Goal: Check status: Check status

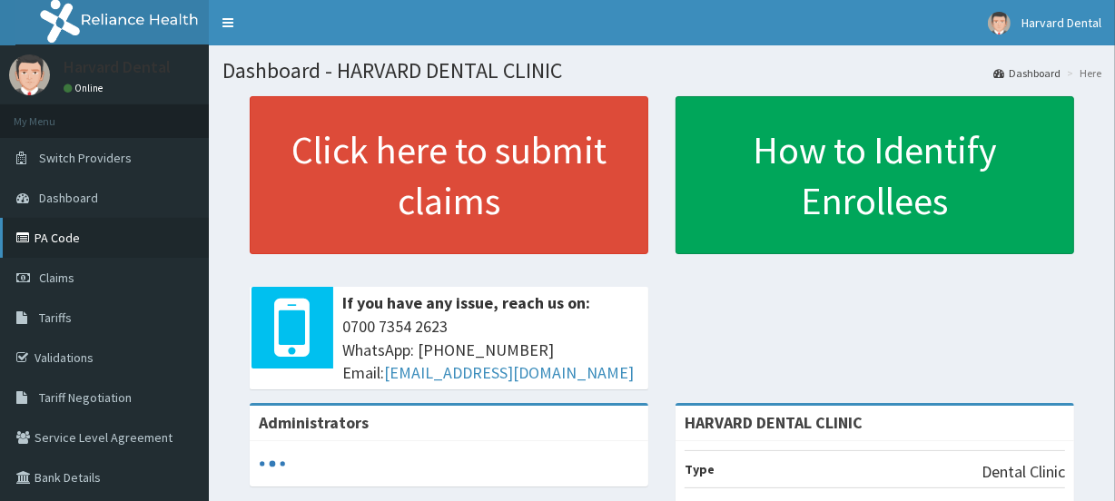
click at [96, 231] on link "PA Code" at bounding box center [104, 238] width 209 height 40
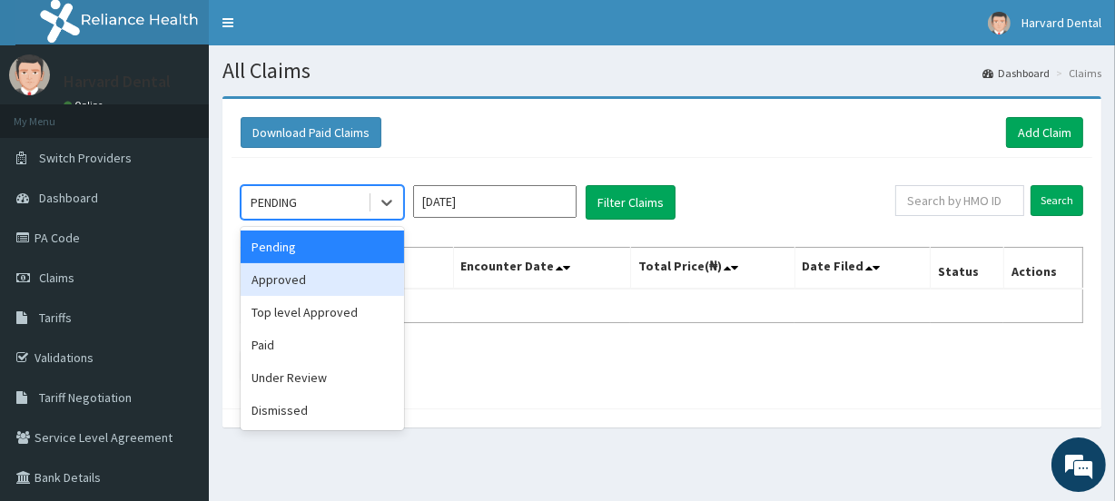
click at [280, 277] on div "Approved" at bounding box center [322, 279] width 163 height 33
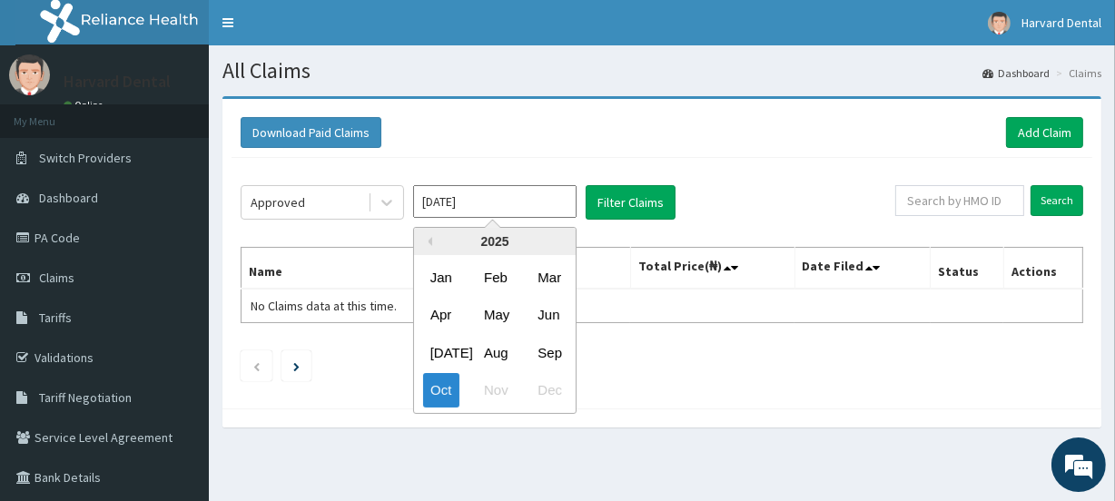
click at [545, 199] on input "Oct 2025" at bounding box center [494, 201] width 163 height 33
drag, startPoint x: 542, startPoint y: 350, endPoint x: 590, endPoint y: 306, distance: 65.5
click at [542, 349] on div "Sep" at bounding box center [548, 353] width 36 height 34
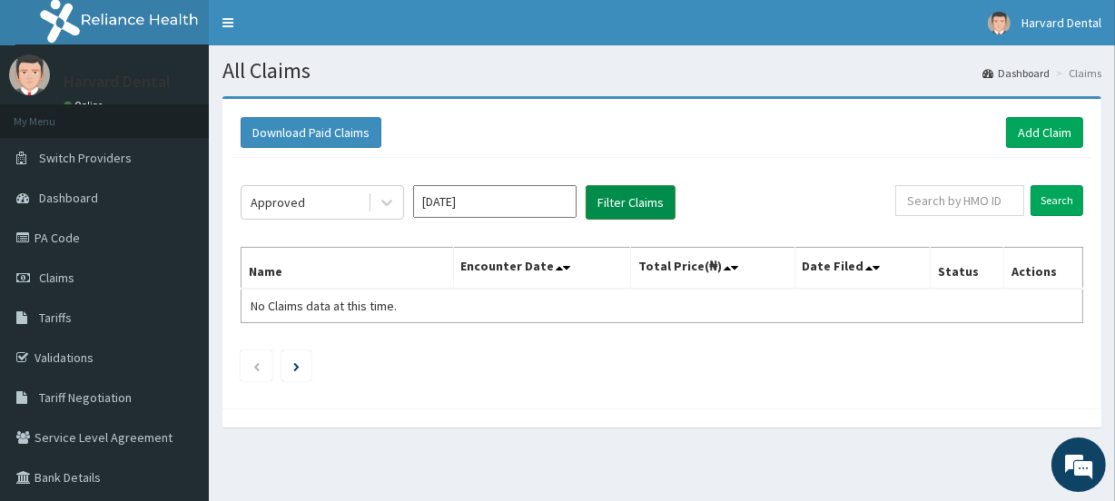
click at [609, 202] on button "Filter Claims" at bounding box center [630, 202] width 90 height 34
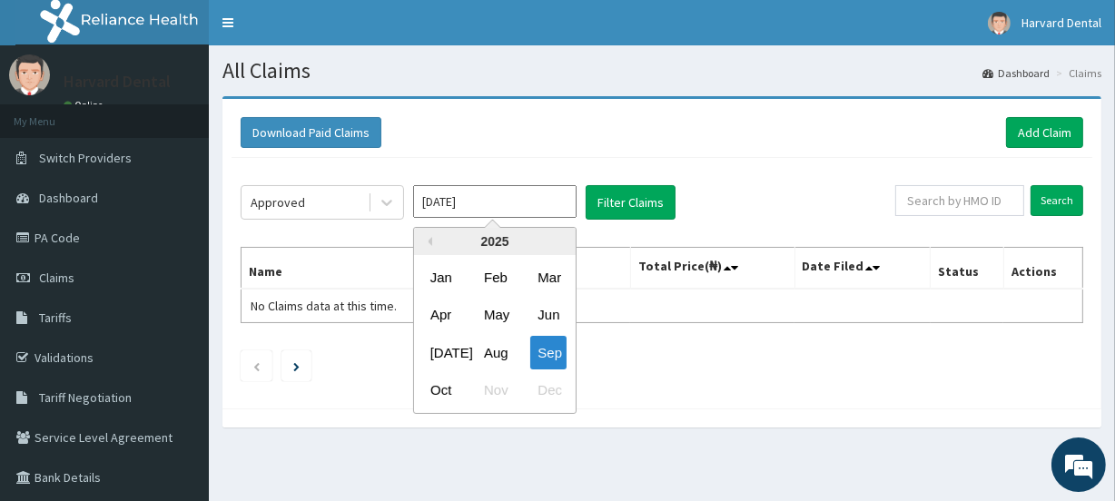
click at [486, 204] on input "Sep 2025" at bounding box center [494, 201] width 163 height 33
click at [494, 355] on div "Aug" at bounding box center [495, 353] width 36 height 34
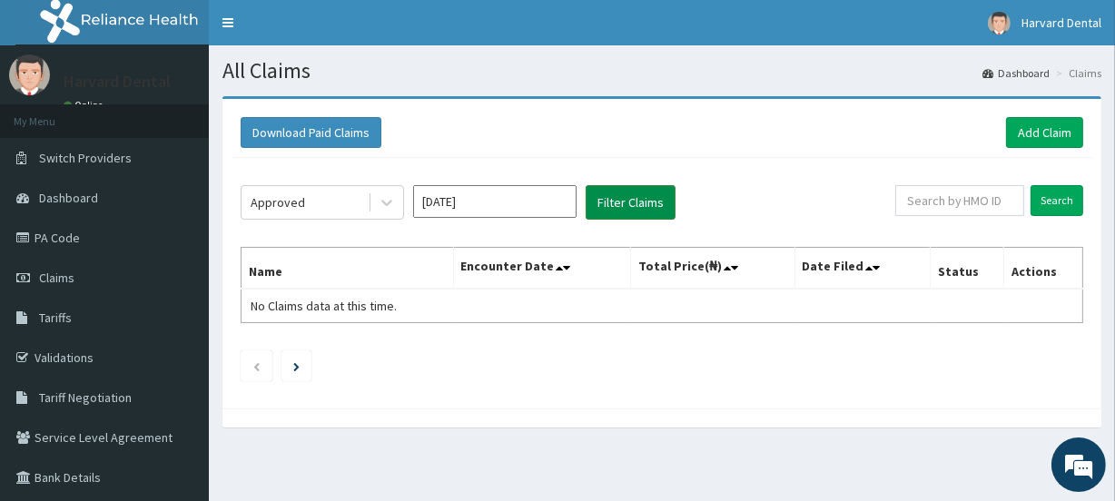
click at [621, 196] on button "Filter Claims" at bounding box center [630, 202] width 90 height 34
click at [617, 202] on button "Filter Claims" at bounding box center [630, 202] width 90 height 34
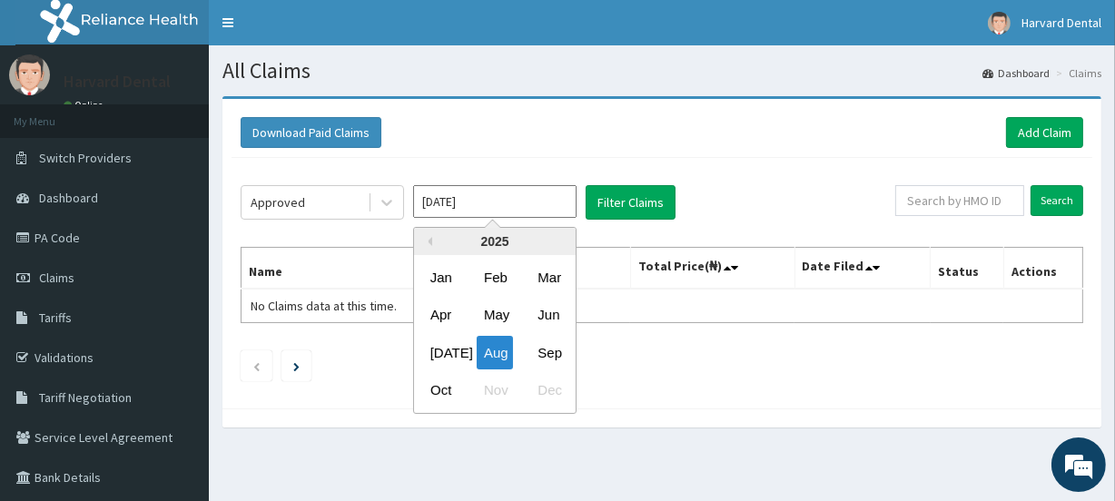
click at [465, 189] on input "Aug 2025" at bounding box center [494, 201] width 163 height 33
click at [430, 350] on div "Jul" at bounding box center [441, 353] width 36 height 34
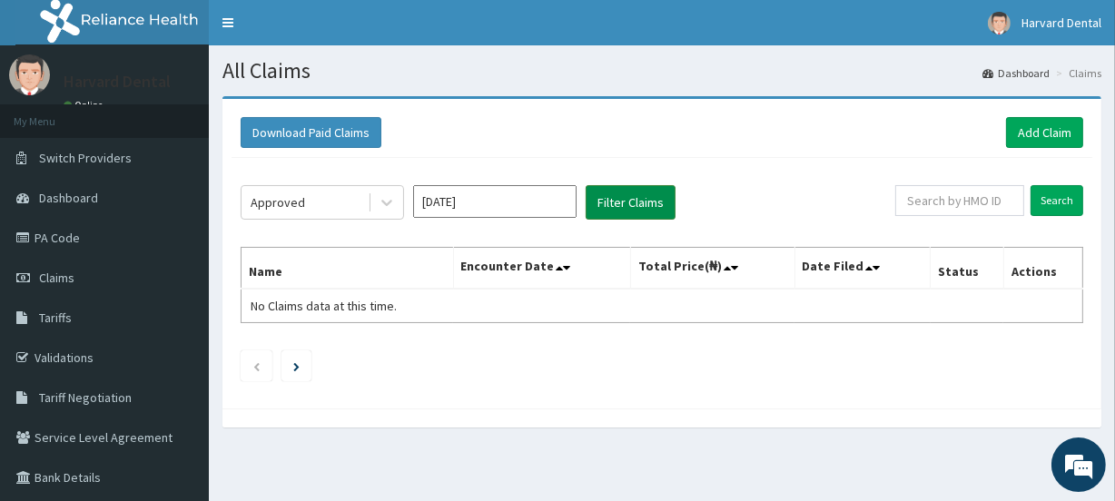
click at [632, 200] on button "Filter Claims" at bounding box center [630, 202] width 90 height 34
click at [508, 200] on input "Jul 2025" at bounding box center [494, 201] width 163 height 33
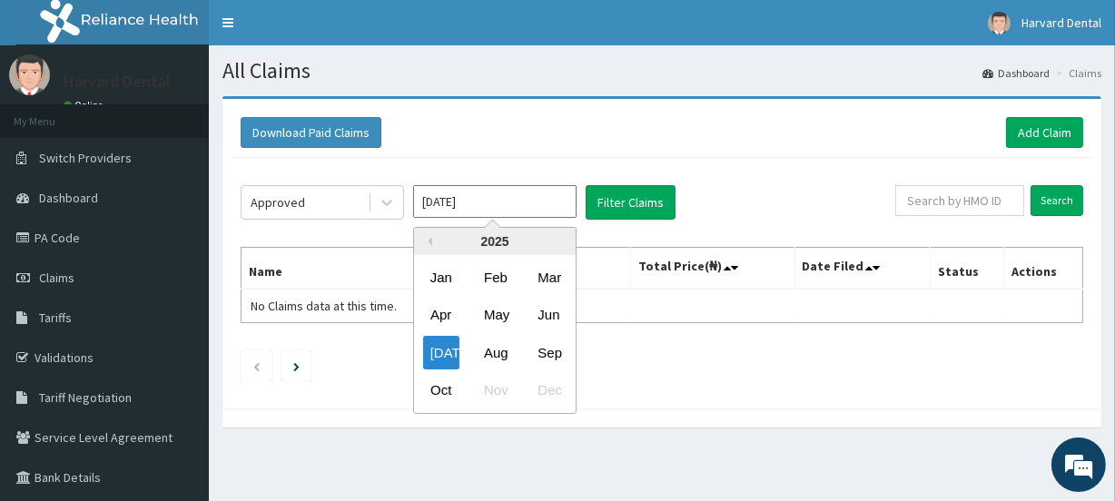
click at [563, 315] on div "Jun" at bounding box center [548, 316] width 36 height 34
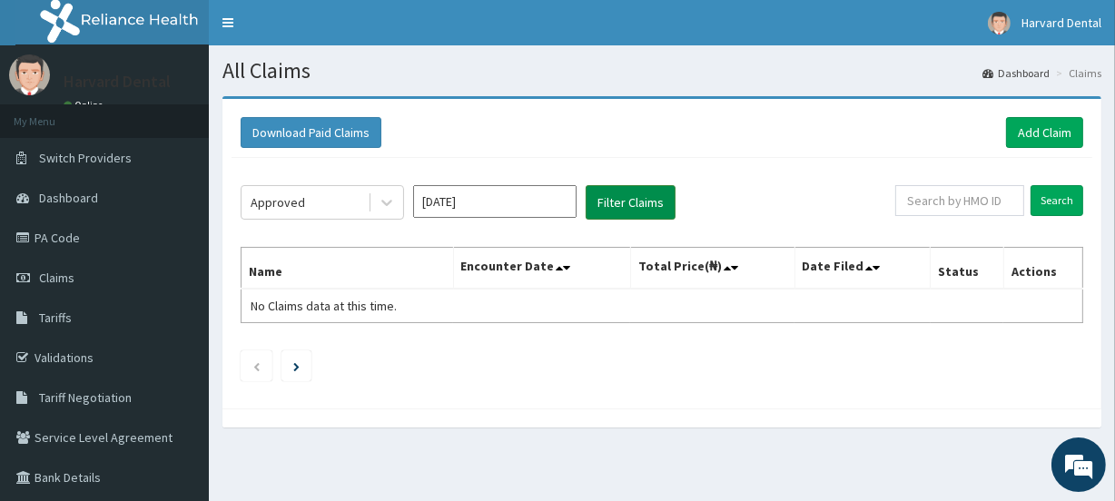
click at [620, 199] on button "Filter Claims" at bounding box center [630, 202] width 90 height 34
drag, startPoint x: 526, startPoint y: 201, endPoint x: 520, endPoint y: 222, distance: 21.8
click at [520, 222] on div "Approved Jun 2025 Filter Claims Search Name Encounter Date Total Price(₦) Date …" at bounding box center [661, 278] width 860 height 241
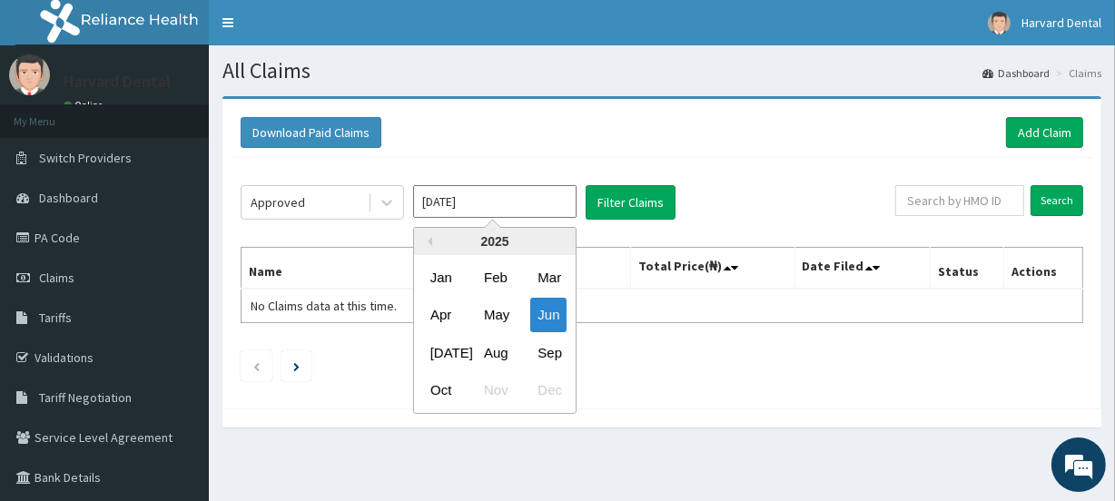
drag, startPoint x: 499, startPoint y: 310, endPoint x: 559, endPoint y: 271, distance: 71.5
click at [499, 309] on div "May" at bounding box center [495, 316] width 36 height 34
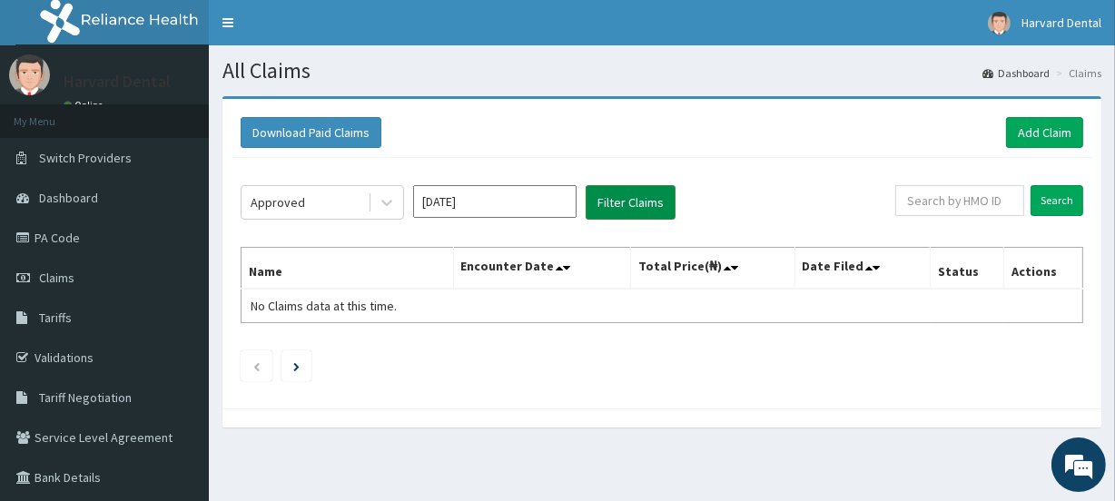
click at [627, 203] on button "Filter Claims" at bounding box center [630, 202] width 90 height 34
click at [465, 197] on input "May 2025" at bounding box center [494, 201] width 163 height 33
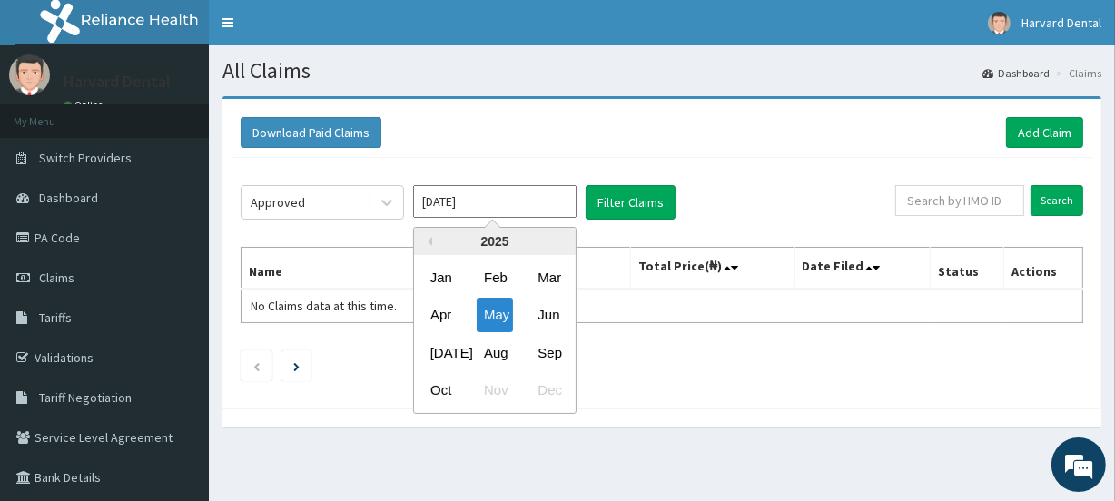
drag, startPoint x: 429, startPoint y: 315, endPoint x: 499, endPoint y: 288, distance: 75.0
click at [442, 310] on div "Apr" at bounding box center [441, 316] width 36 height 34
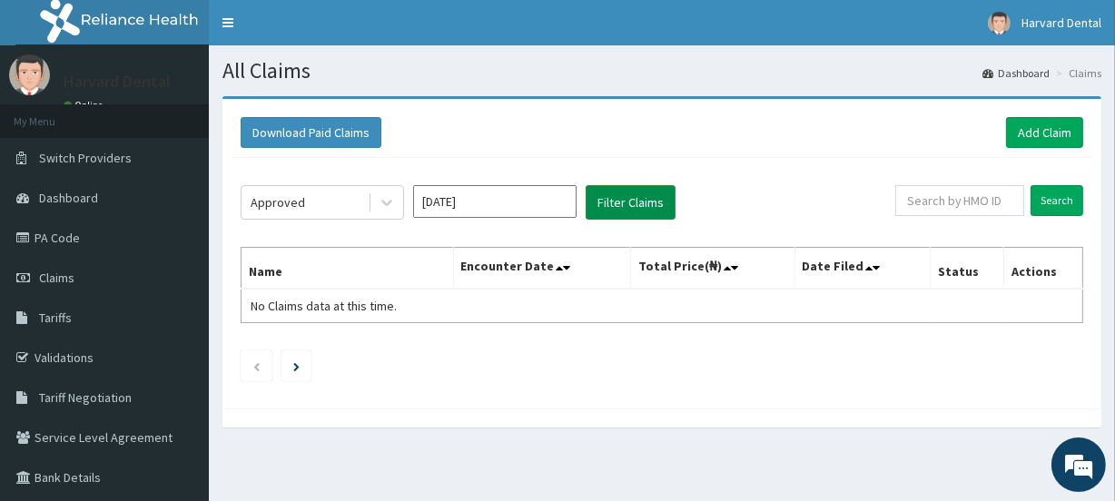
click at [599, 212] on button "Filter Claims" at bounding box center [630, 202] width 90 height 34
click at [354, 193] on div "Approved" at bounding box center [304, 202] width 126 height 29
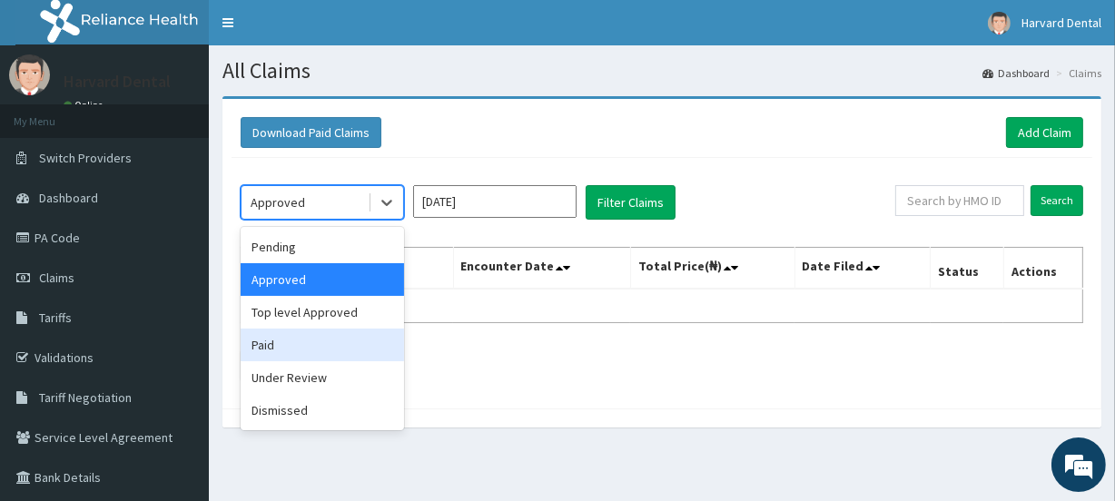
click at [299, 338] on div "Paid" at bounding box center [322, 345] width 163 height 33
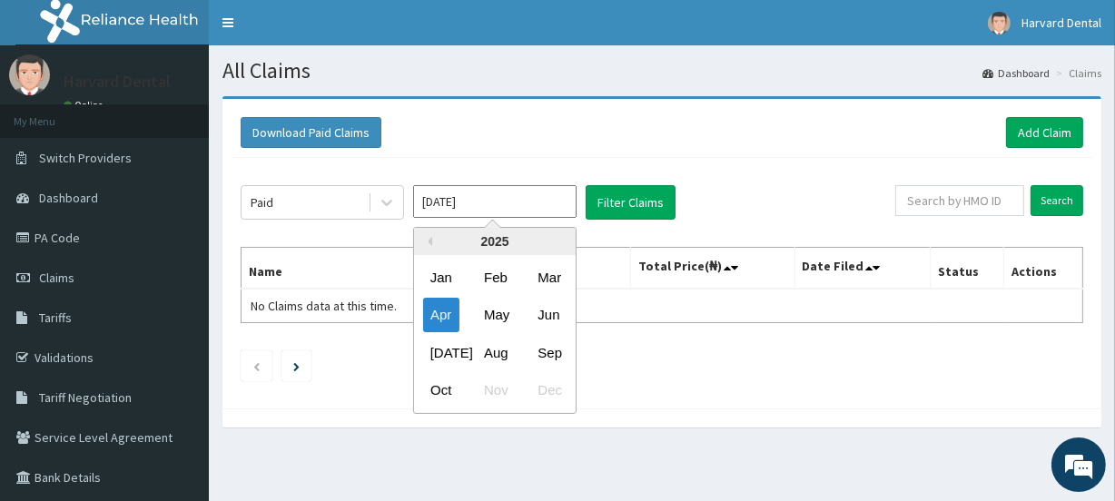
click at [469, 197] on input "Apr 2025" at bounding box center [494, 201] width 163 height 33
click at [496, 318] on div "May" at bounding box center [495, 316] width 36 height 34
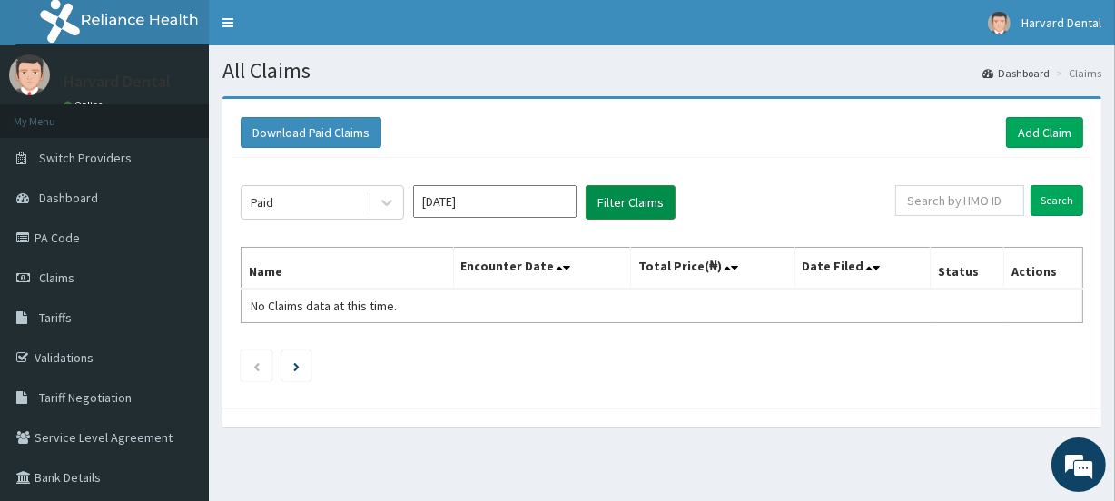
click at [634, 199] on button "Filter Claims" at bounding box center [630, 202] width 90 height 34
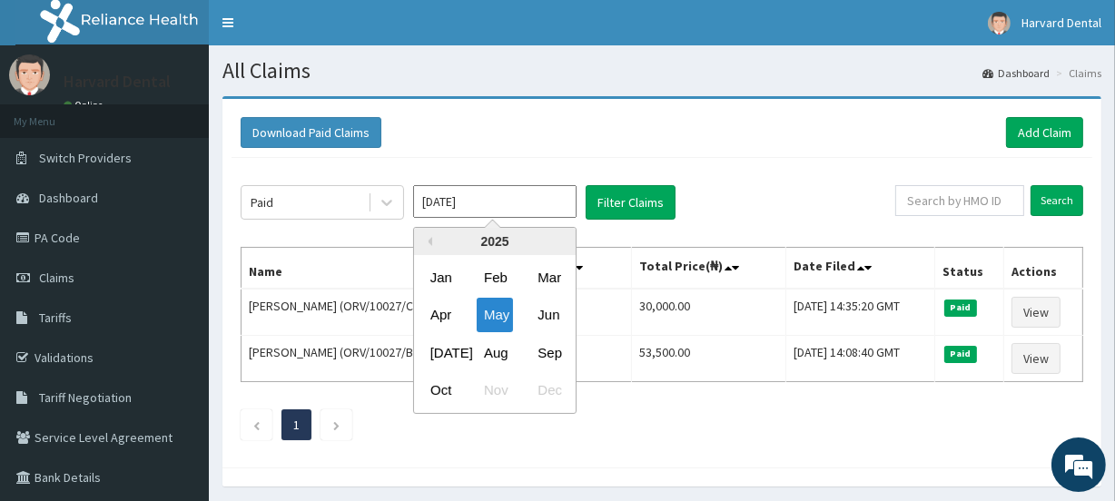
click at [493, 199] on input "May 2025" at bounding box center [494, 201] width 163 height 33
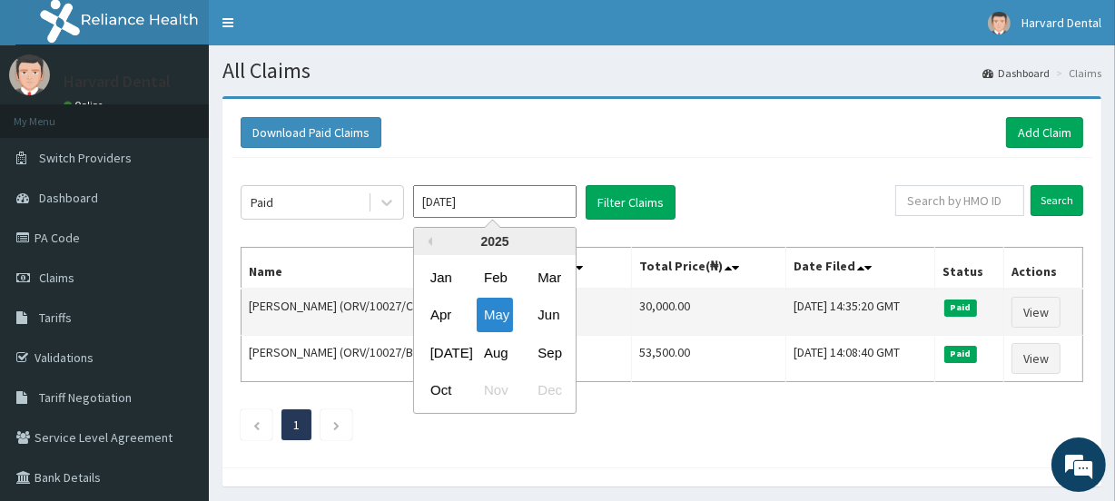
drag, startPoint x: 538, startPoint y: 310, endPoint x: 554, endPoint y: 301, distance: 17.5
click at [540, 310] on div "Jun" at bounding box center [548, 316] width 36 height 34
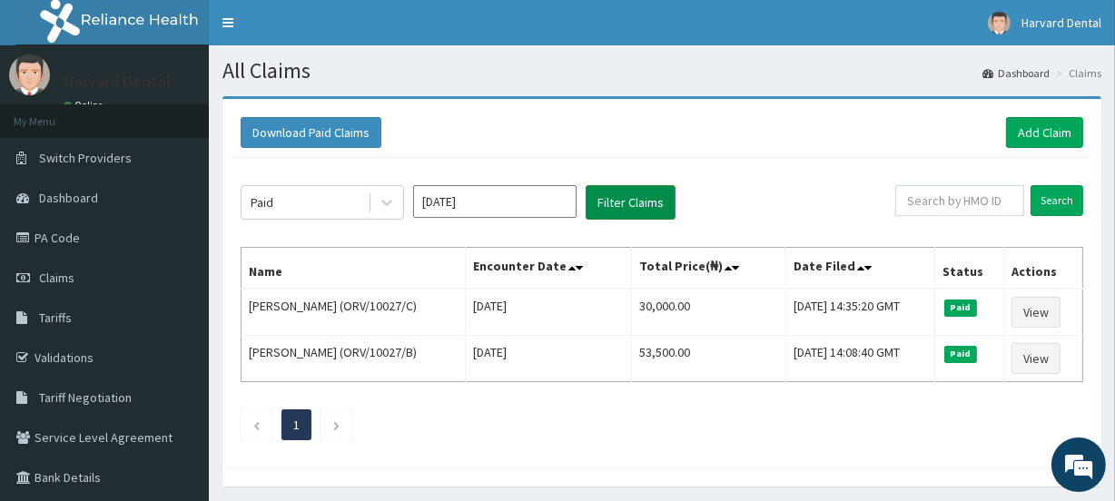
click at [616, 210] on button "Filter Claims" at bounding box center [630, 202] width 90 height 34
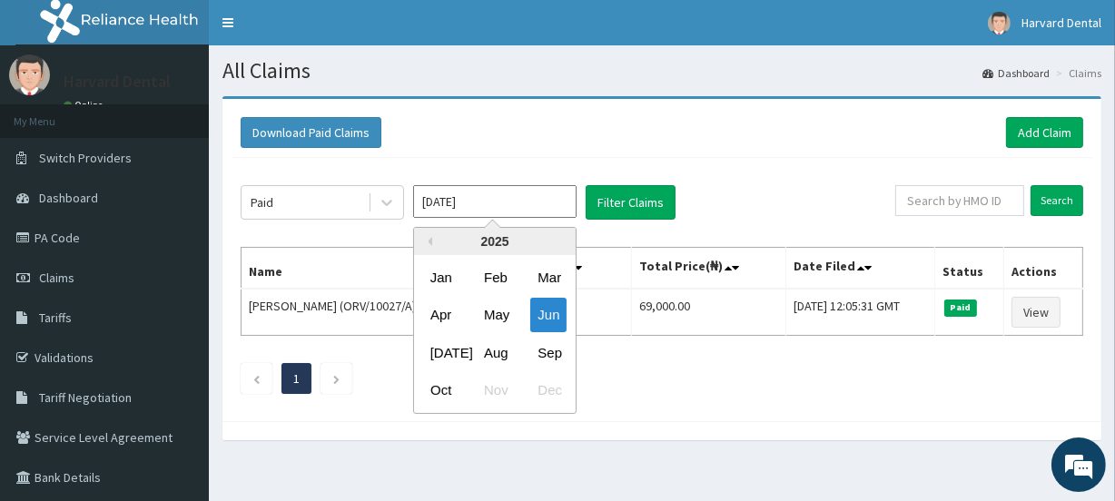
click at [483, 197] on input "Jun 2025" at bounding box center [494, 201] width 163 height 33
click at [450, 350] on div "Jul" at bounding box center [441, 353] width 36 height 34
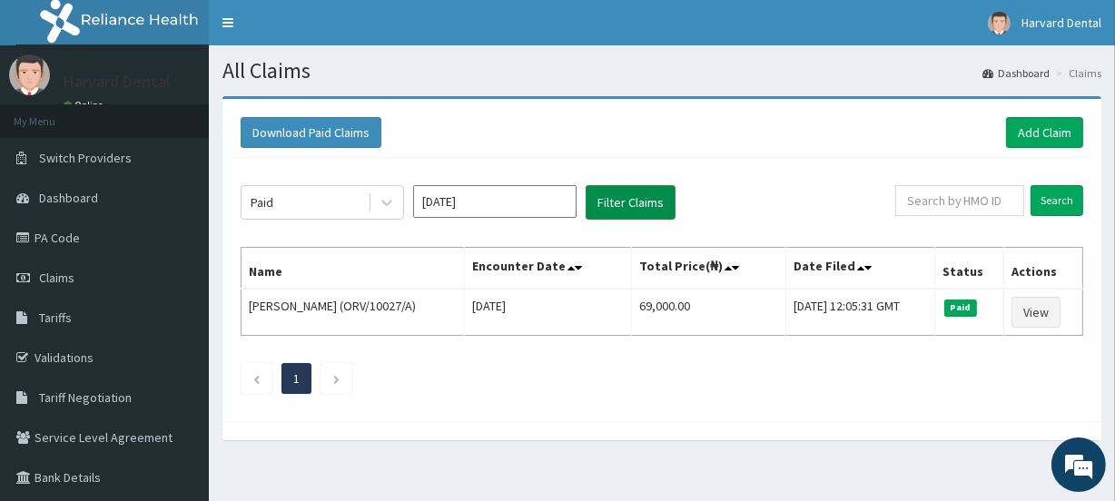
click at [627, 196] on button "Filter Claims" at bounding box center [630, 202] width 90 height 34
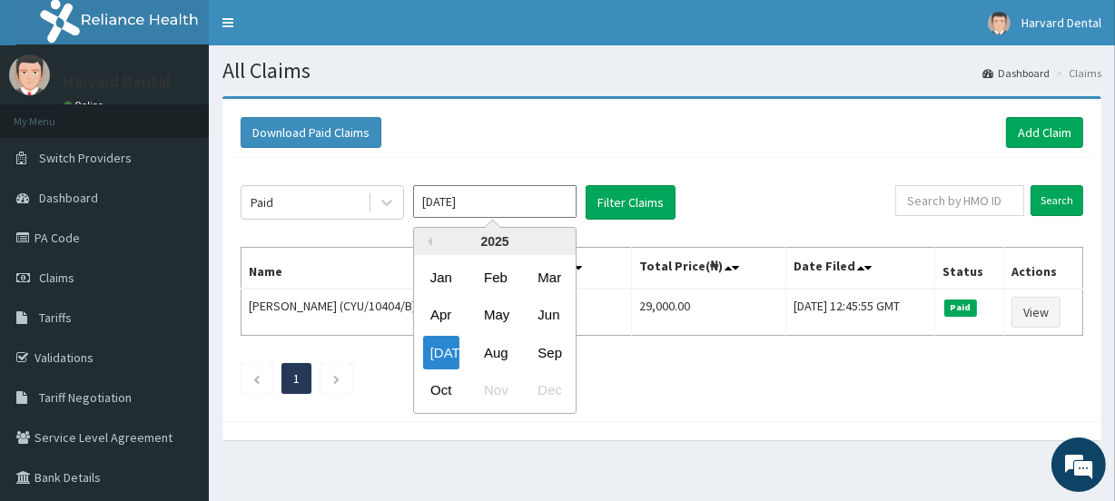
click at [448, 206] on input "Jul 2025" at bounding box center [494, 201] width 163 height 33
click at [481, 350] on div "Aug" at bounding box center [495, 353] width 36 height 34
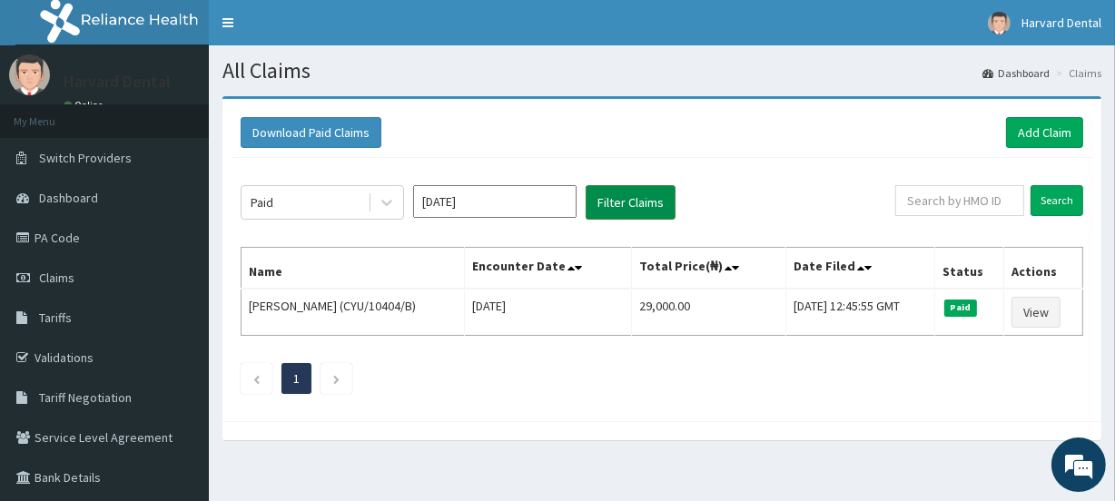
click at [623, 209] on button "Filter Claims" at bounding box center [630, 202] width 90 height 34
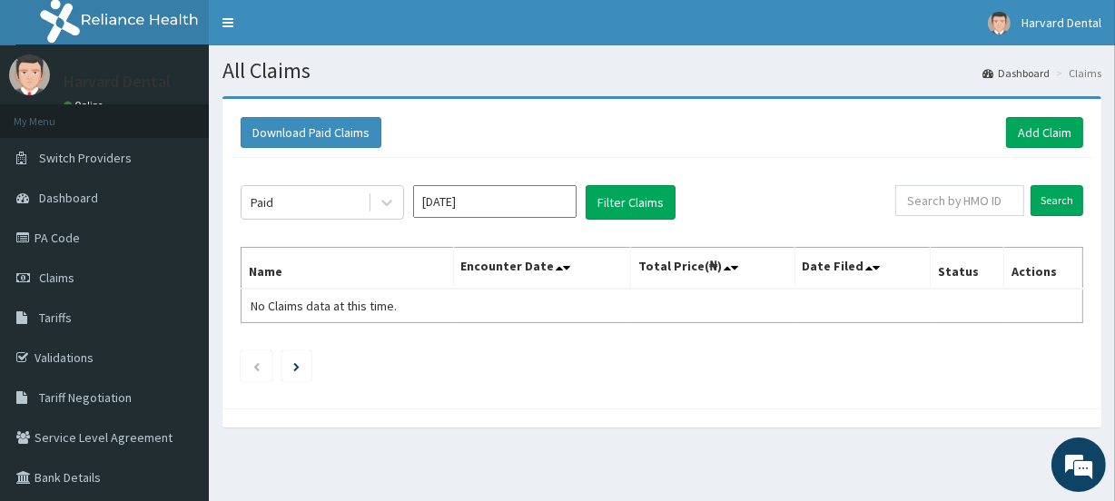
click at [490, 192] on input "Aug 2025" at bounding box center [494, 201] width 163 height 33
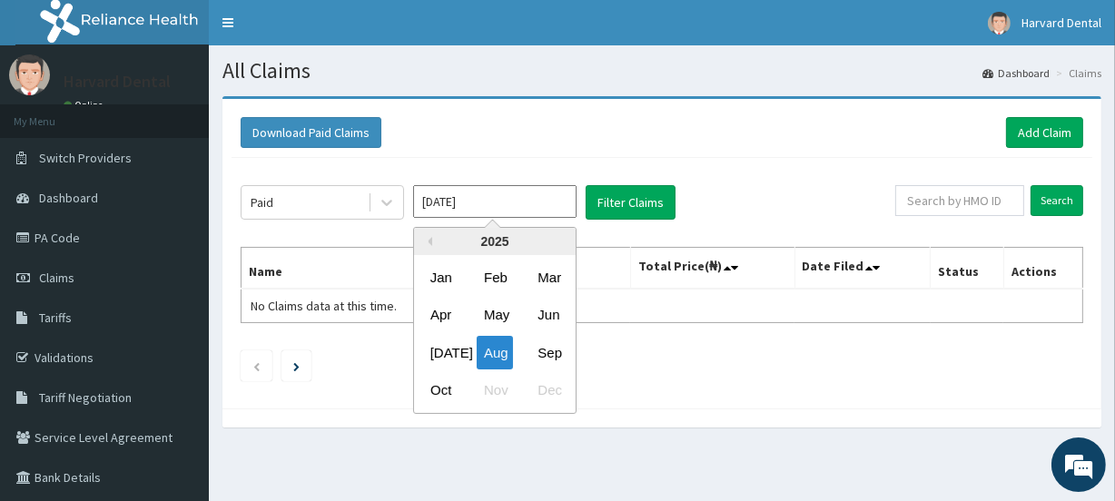
drag, startPoint x: 556, startPoint y: 349, endPoint x: 597, endPoint y: 277, distance: 83.3
click at [556, 349] on div "Sep" at bounding box center [548, 353] width 36 height 34
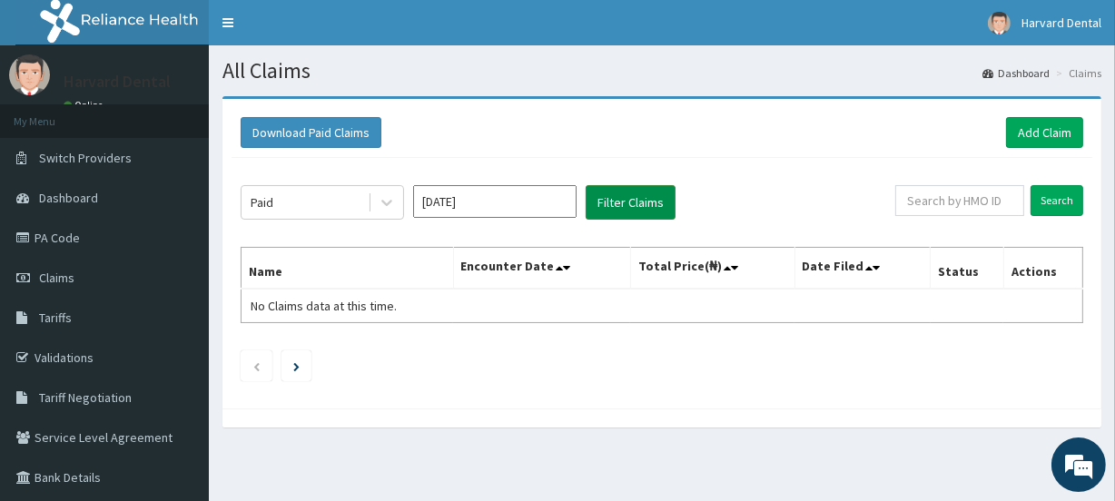
drag, startPoint x: 623, startPoint y: 201, endPoint x: 617, endPoint y: 211, distance: 11.4
click at [624, 201] on button "Filter Claims" at bounding box center [630, 202] width 90 height 34
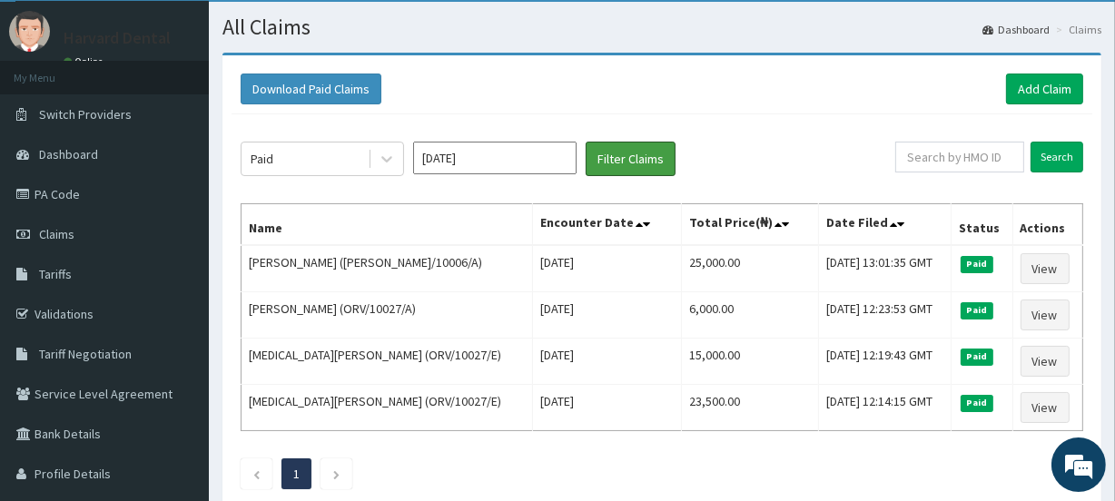
scroll to position [82, 0]
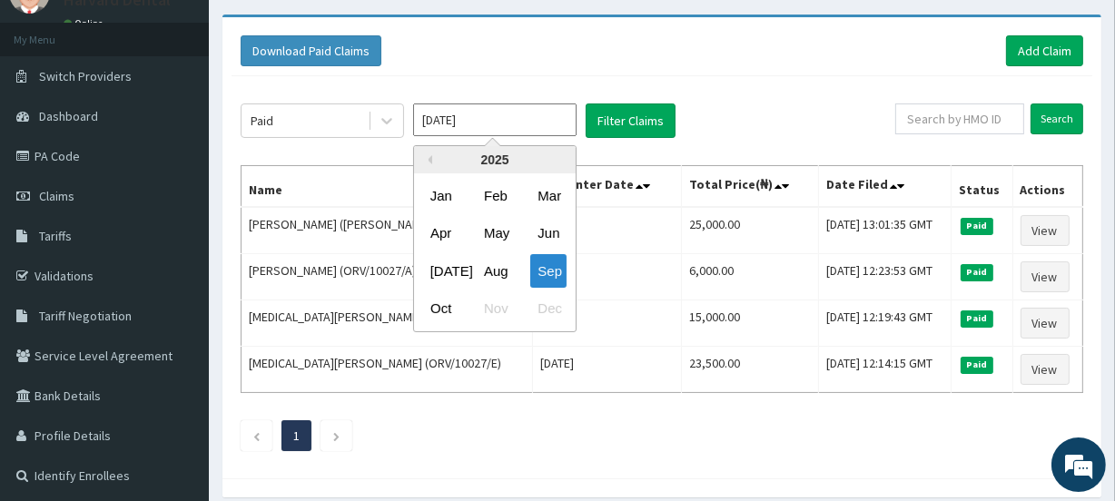
click at [499, 125] on input "Sep 2025" at bounding box center [494, 119] width 163 height 33
click at [449, 303] on div "Oct" at bounding box center [441, 309] width 36 height 34
type input "Oct 2025"
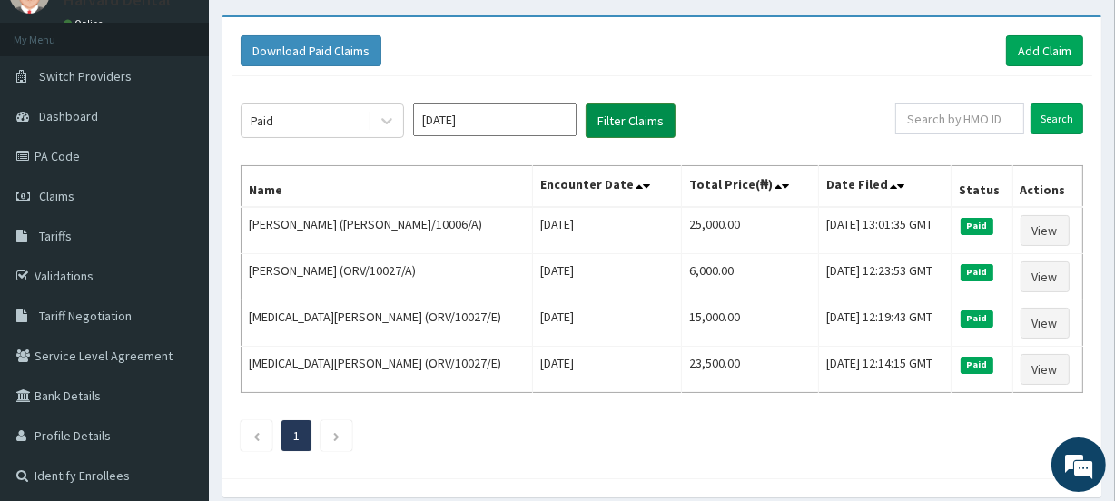
click at [619, 109] on button "Filter Claims" at bounding box center [630, 120] width 90 height 34
